Goal: Use online tool/utility: Utilize a website feature to perform a specific function

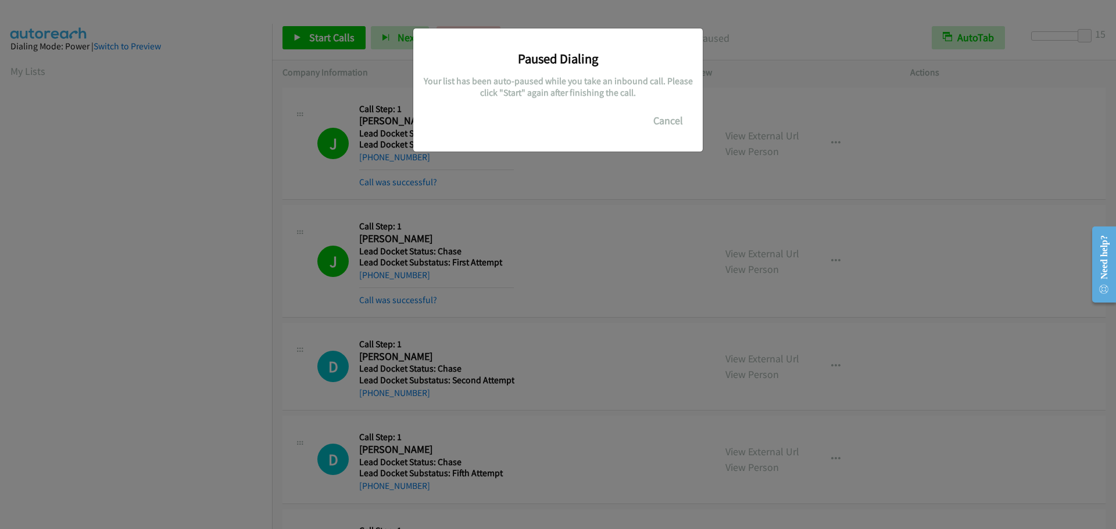
scroll to position [123, 0]
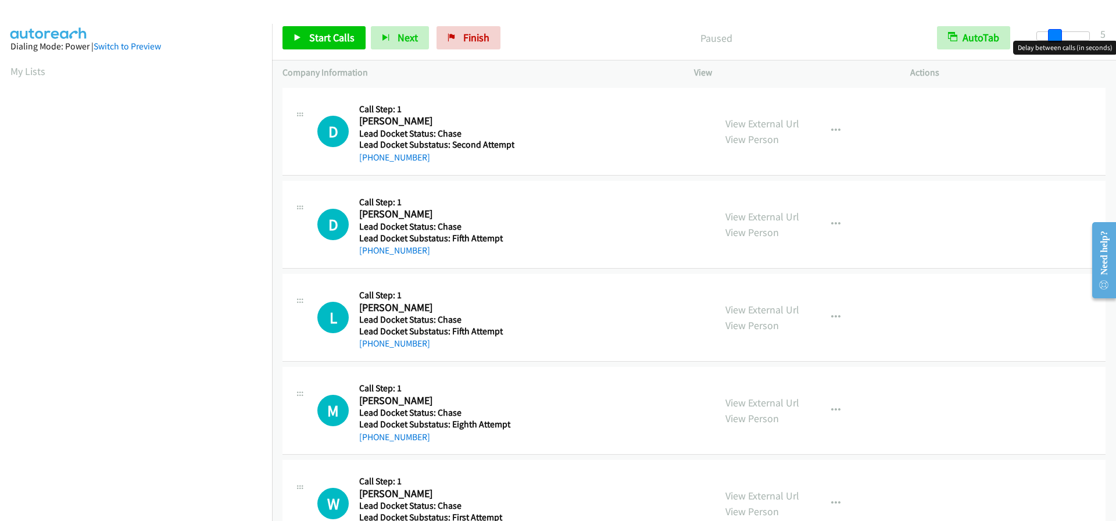
drag, startPoint x: 1038, startPoint y: 34, endPoint x: 1054, endPoint y: 40, distance: 17.3
click at [1054, 40] on span at bounding box center [1055, 36] width 14 height 14
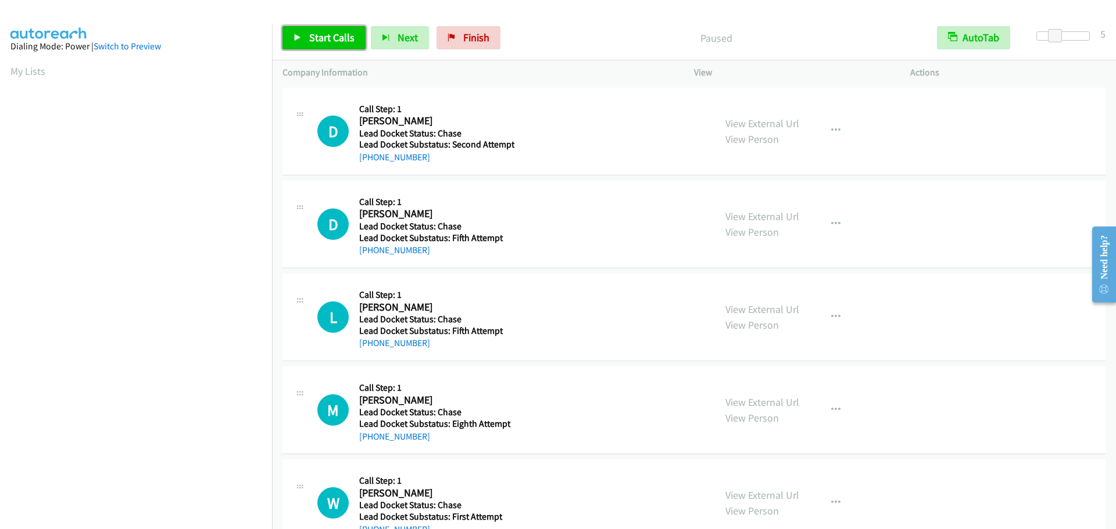
click at [317, 42] on span "Start Calls" at bounding box center [331, 37] width 45 height 13
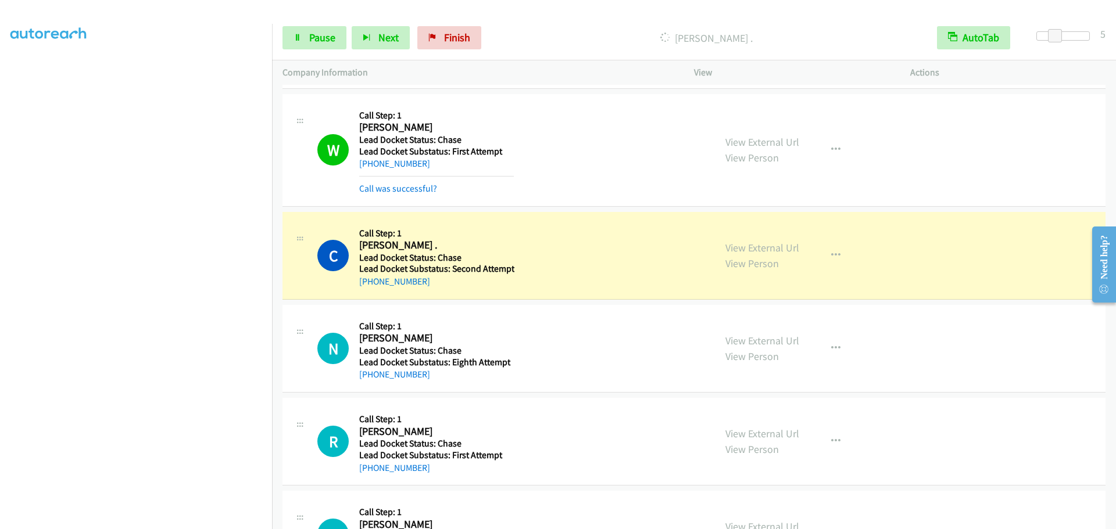
scroll to position [122, 0]
click at [311, 37] on span "Pause" at bounding box center [322, 37] width 26 height 13
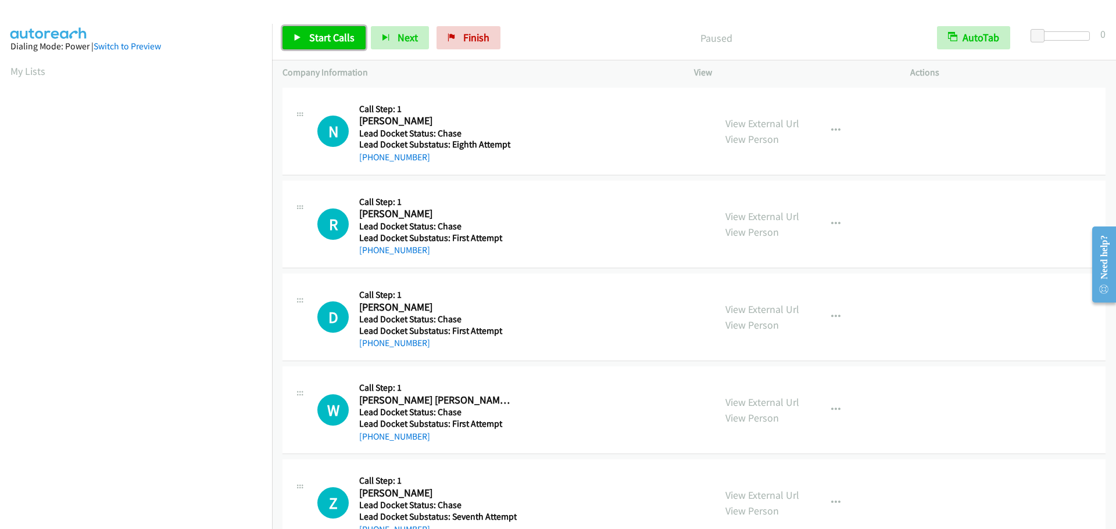
click at [319, 42] on span "Start Calls" at bounding box center [331, 37] width 45 height 13
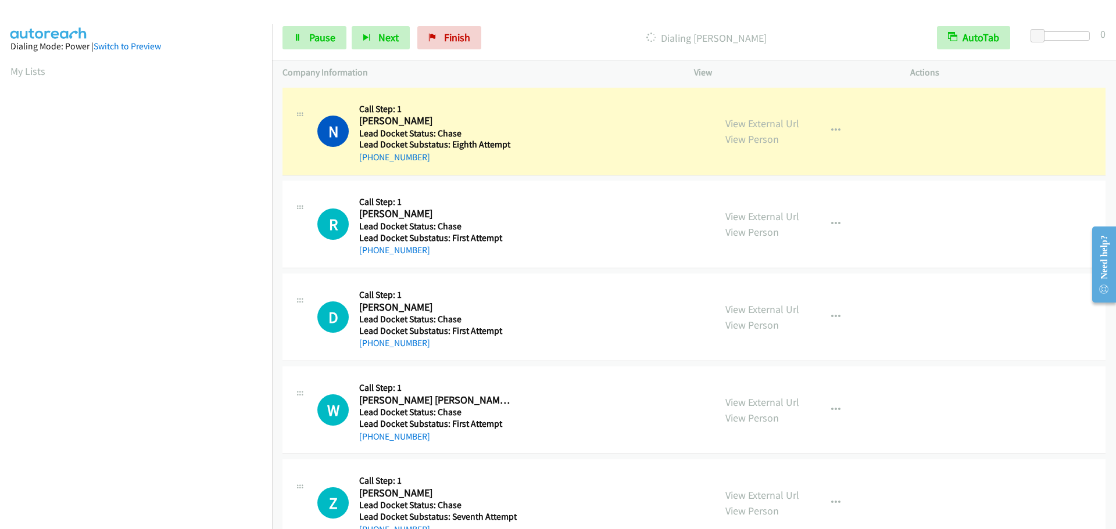
scroll to position [123, 0]
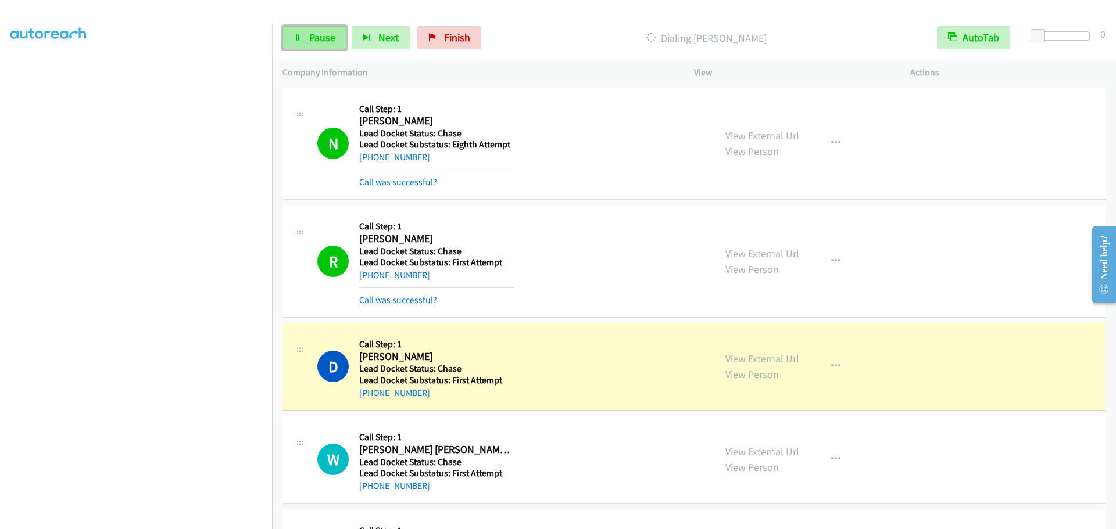
click at [309, 31] on span "Pause" at bounding box center [322, 37] width 26 height 13
